Goal: Find contact information: Find contact information

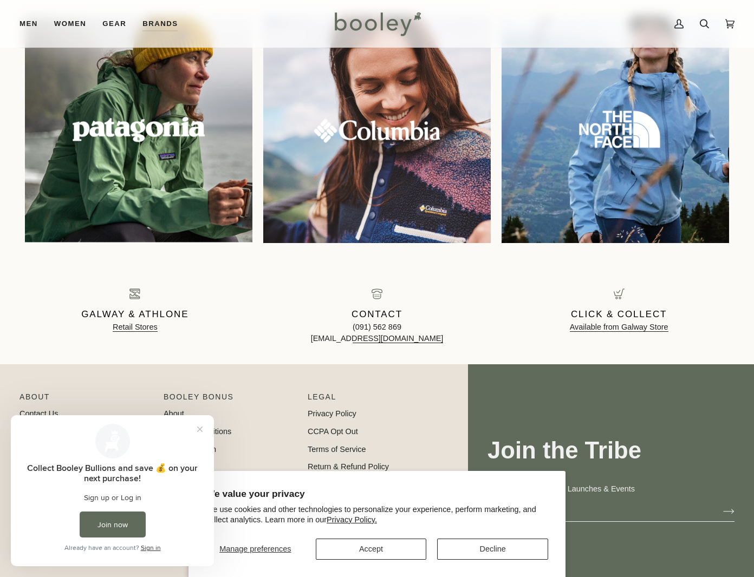
scroll to position [1129, 0]
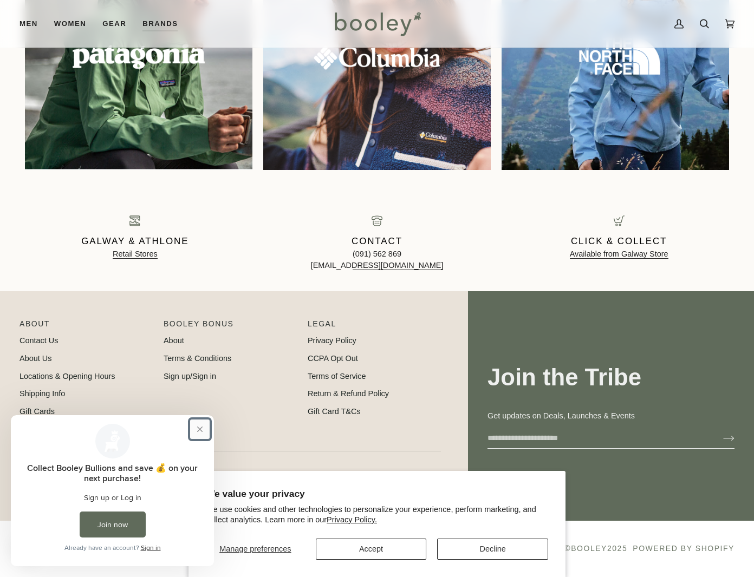
click at [200, 429] on button "Close prompt" at bounding box center [199, 429] width 19 height 19
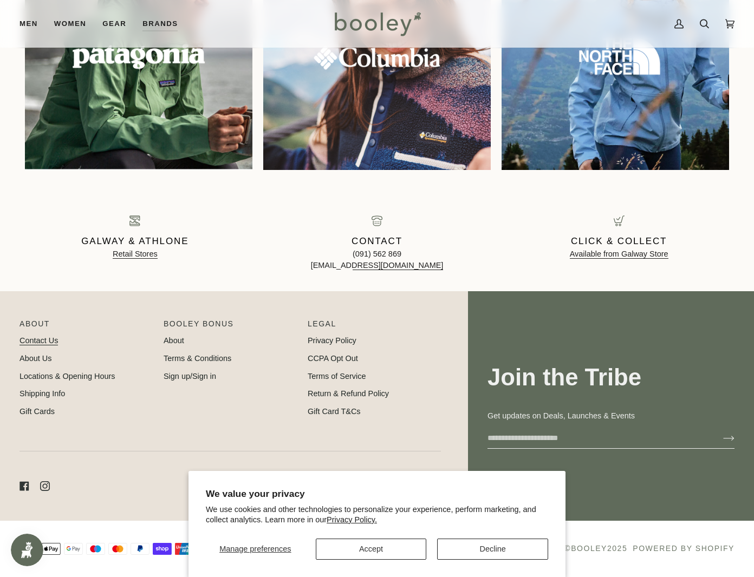
click at [42, 341] on link "Contact Us" at bounding box center [38, 340] width 38 height 9
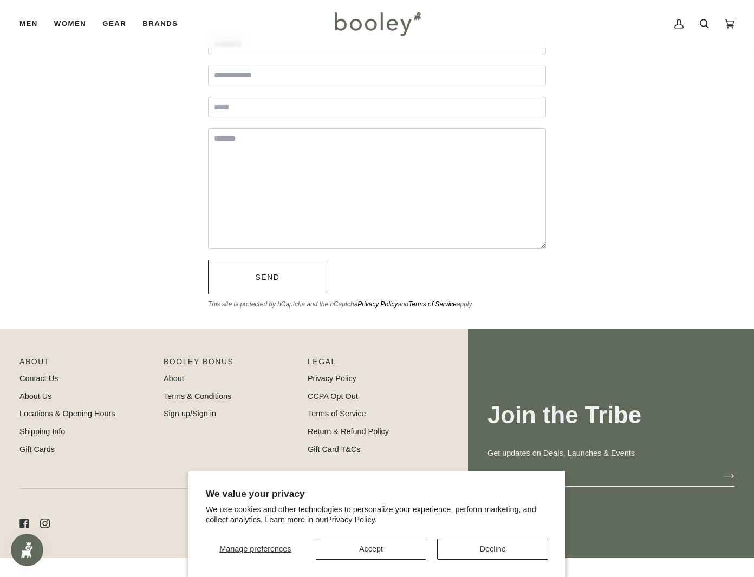
scroll to position [274, 0]
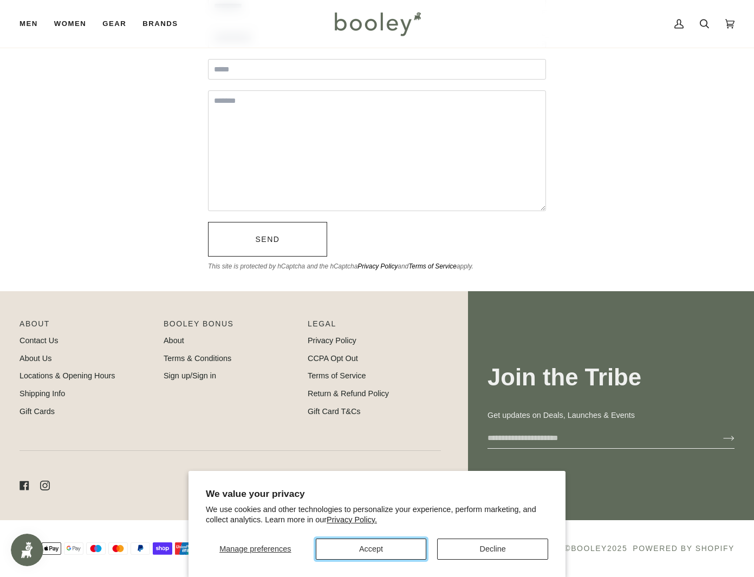
click at [380, 550] on button "Accept" at bounding box center [371, 549] width 111 height 21
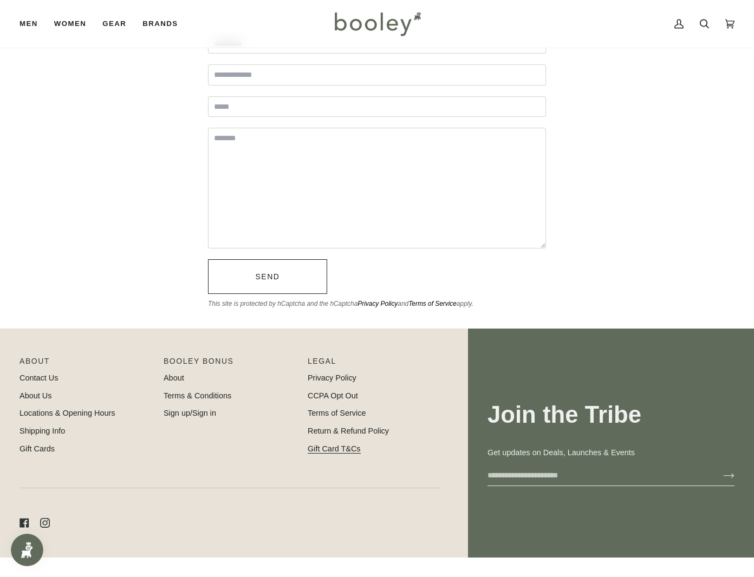
scroll to position [236, 0]
click at [36, 396] on link "About Us" at bounding box center [35, 396] width 32 height 9
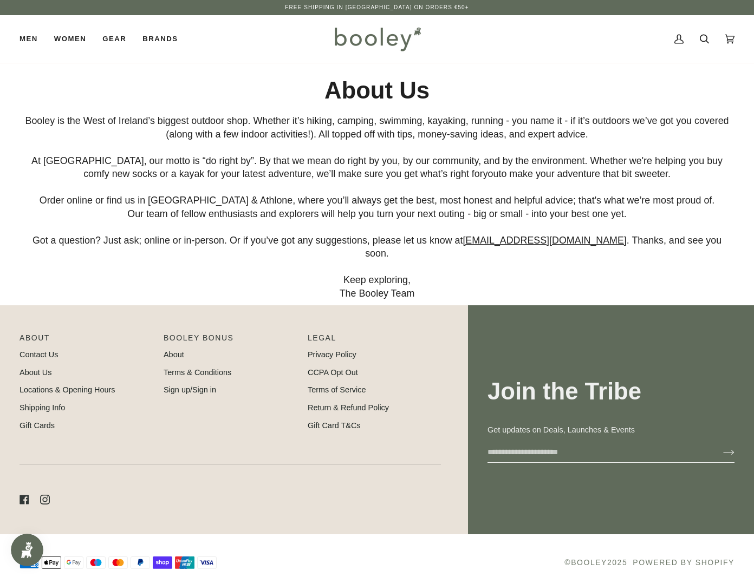
scroll to position [1, 0]
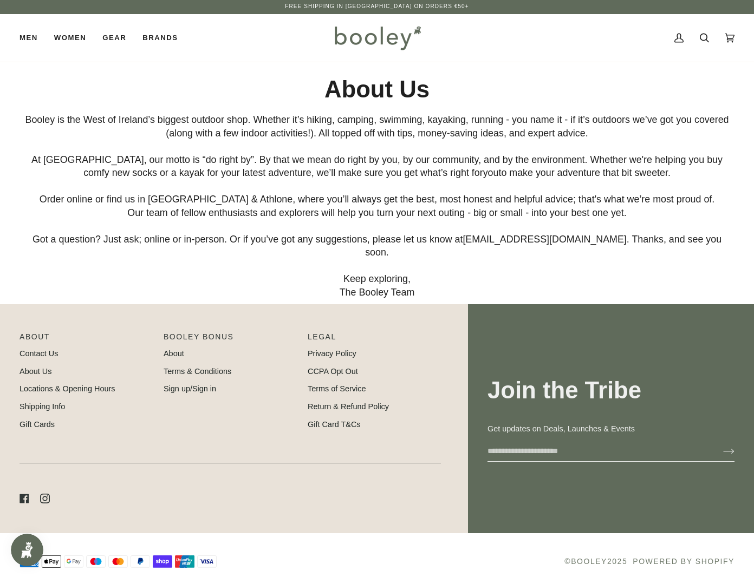
click at [522, 239] on link "[EMAIL_ADDRESS][DOMAIN_NAME]" at bounding box center [545, 238] width 164 height 11
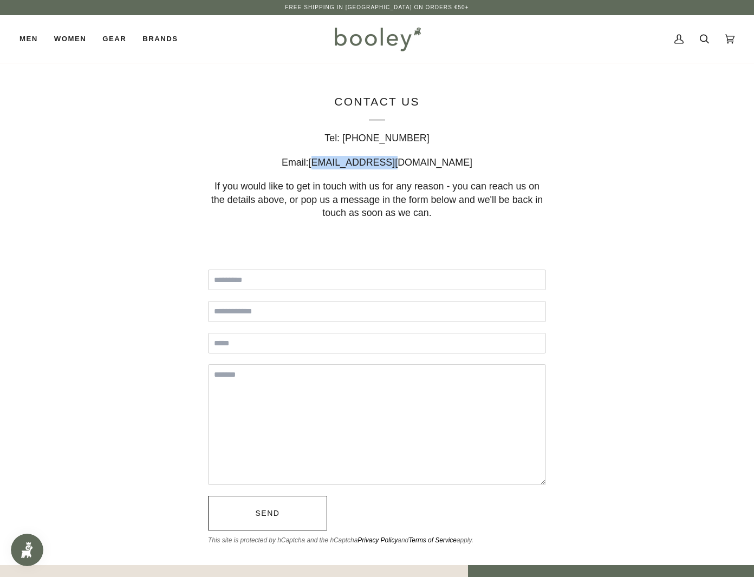
drag, startPoint x: 433, startPoint y: 164, endPoint x: 359, endPoint y: 162, distance: 74.8
click at [359, 162] on div "Email: hello@booley.ie" at bounding box center [377, 162] width 338 height 14
copy span "[EMAIL_ADDRESS][DOMAIN_NAME]"
